Goal: Task Accomplishment & Management: Manage account settings

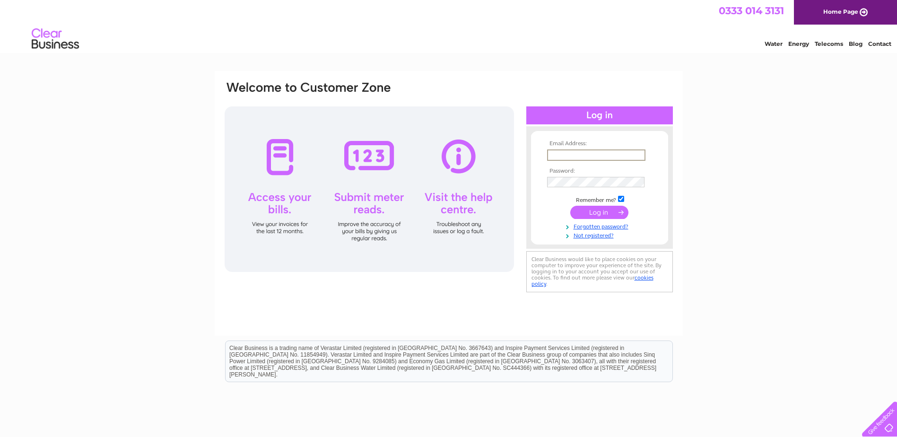
click at [569, 157] on input "text" at bounding box center [596, 155] width 98 height 11
type input "miranda@holitas.co.uk"
click at [603, 214] on input "submit" at bounding box center [600, 211] width 58 height 13
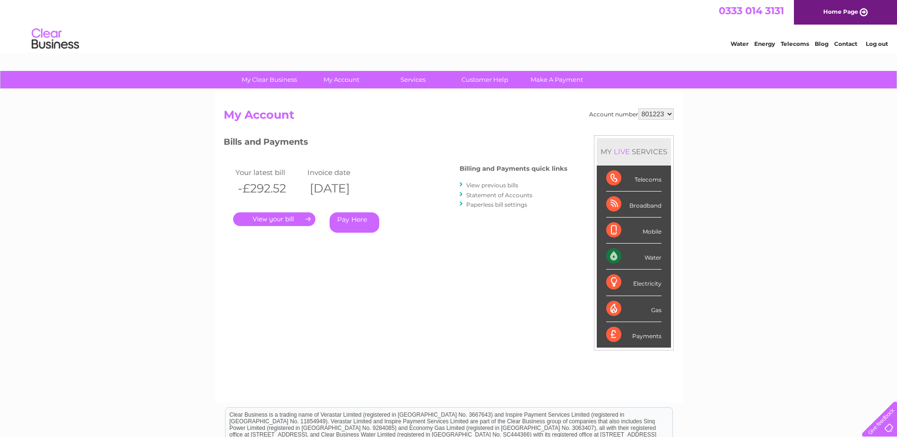
click at [271, 218] on link "." at bounding box center [274, 219] width 82 height 14
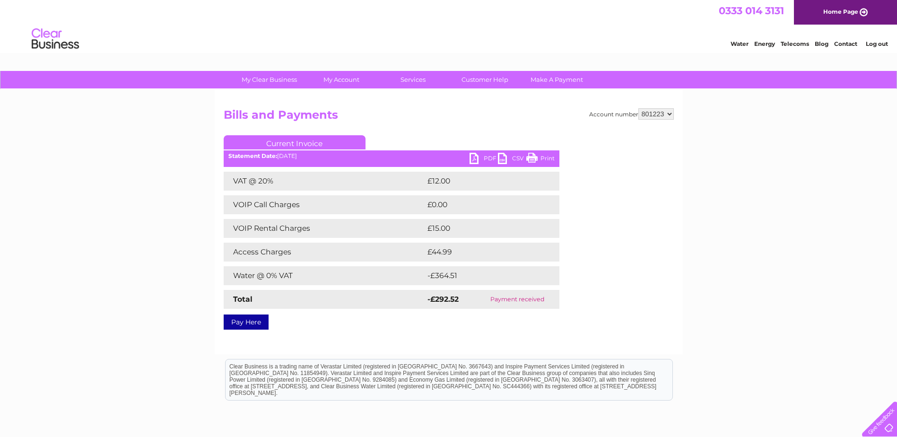
click at [476, 157] on link "PDF" at bounding box center [484, 160] width 28 height 14
click at [480, 80] on link "Customer Help" at bounding box center [485, 80] width 78 height 18
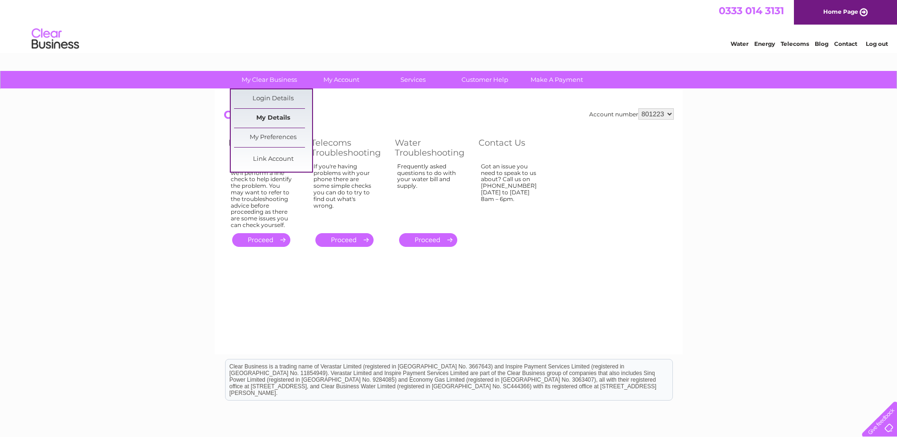
click at [273, 119] on link "My Details" at bounding box center [273, 118] width 78 height 19
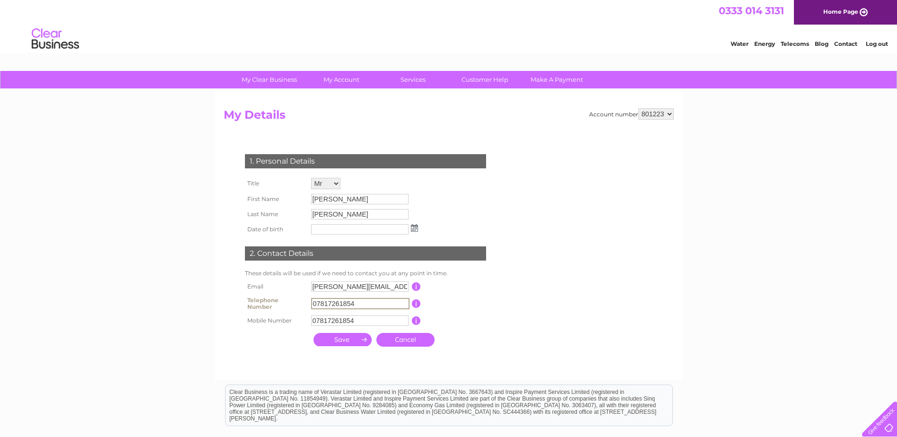
drag, startPoint x: 363, startPoint y: 304, endPoint x: 270, endPoint y: 290, distance: 94.2
click at [270, 290] on tbody "Email howard.crompton57@gmail.com This should be a valid email address Telephon…" at bounding box center [370, 303] width 254 height 49
type input "07768885370"
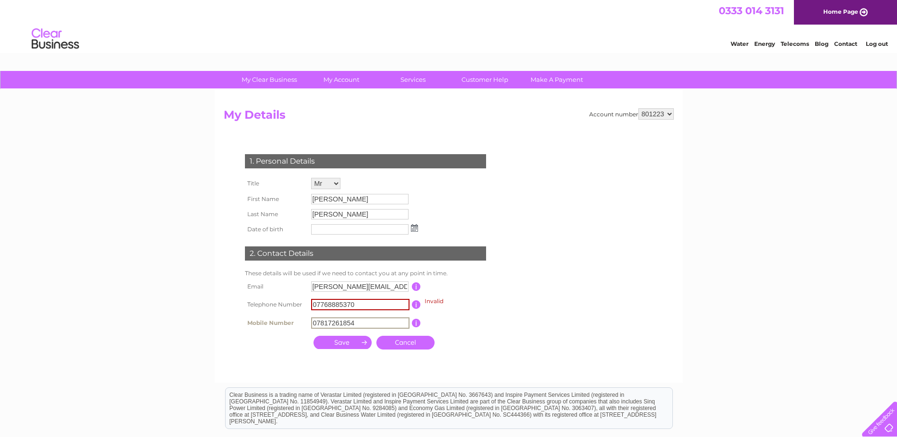
drag, startPoint x: 365, startPoint y: 320, endPoint x: 257, endPoint y: 319, distance: 107.9
click at [257, 319] on tr "Mobile Number 07817261854 This should be a valid mobile number starting with 07…" at bounding box center [370, 323] width 254 height 16
type input "07768885370"
click at [341, 342] on input "submit" at bounding box center [343, 342] width 58 height 13
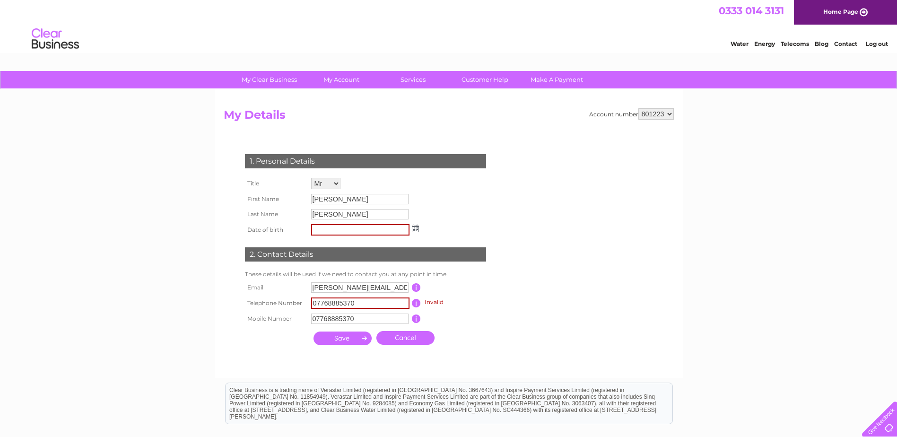
click at [342, 338] on input "submit" at bounding box center [343, 338] width 58 height 13
click at [415, 301] on input "button" at bounding box center [416, 303] width 9 height 9
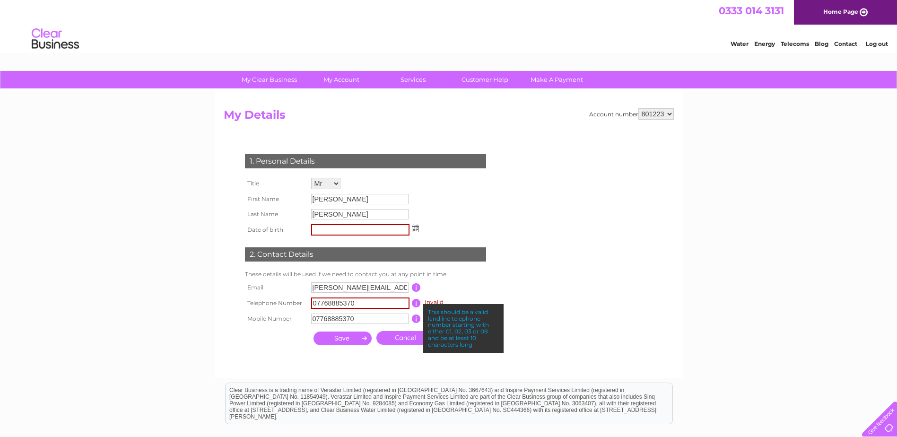
click at [470, 305] on div "This should be a valid landline telephone number starting with either 01, 02, 0…" at bounding box center [463, 328] width 80 height 49
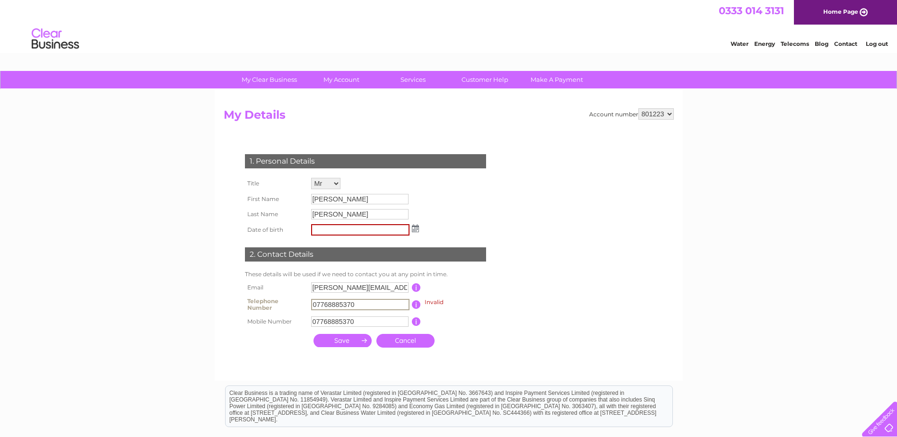
drag, startPoint x: 393, startPoint y: 308, endPoint x: 291, endPoint y: 300, distance: 102.0
click at [291, 300] on tr "Telephone Number 07768885370 Invalid This should be a valid landline telephone …" at bounding box center [370, 304] width 254 height 19
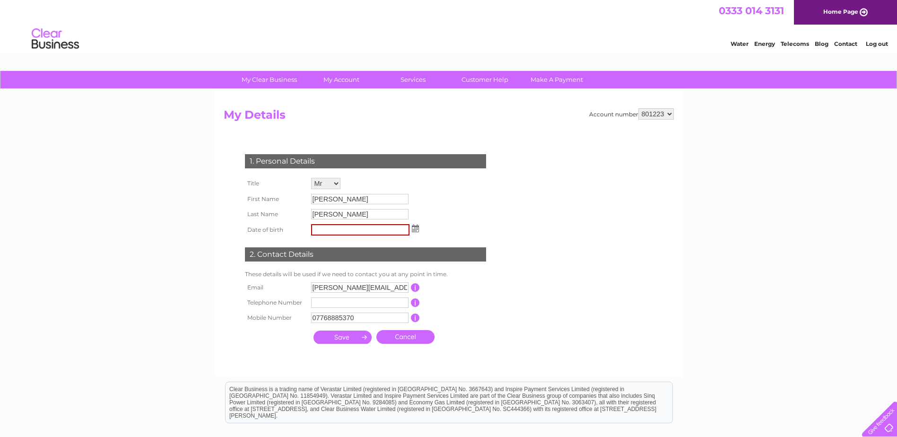
click at [487, 300] on td "This should be a valid landline telephone number starting with either 01, 02, 0…" at bounding box center [458, 302] width 76 height 15
click at [344, 337] on input "submit" at bounding box center [343, 337] width 58 height 13
click at [341, 338] on input "submit" at bounding box center [343, 337] width 58 height 13
click at [872, 43] on link "Log out" at bounding box center [877, 43] width 22 height 7
click at [873, 43] on link "Log out" at bounding box center [877, 43] width 22 height 7
